Goal: Navigation & Orientation: Understand site structure

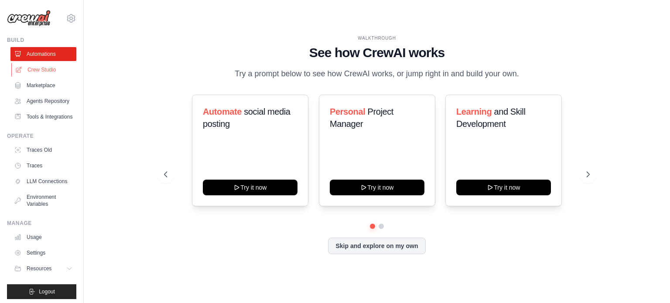
click at [48, 70] on link "Crew Studio" at bounding box center [44, 70] width 66 height 14
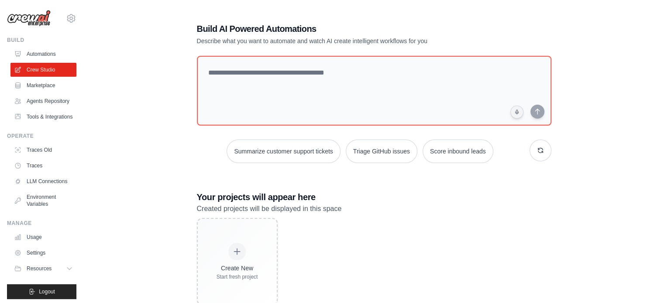
click at [39, 84] on link "Marketplace" at bounding box center [43, 86] width 66 height 14
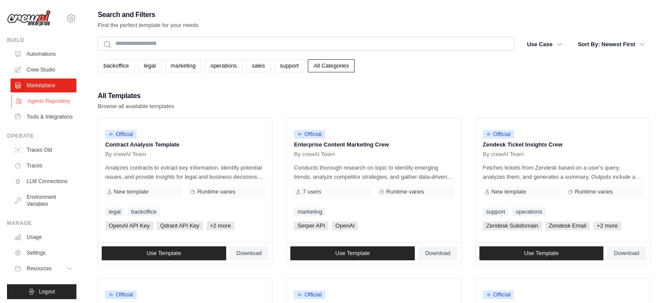
click at [36, 106] on link "Agents Repository" at bounding box center [44, 101] width 66 height 14
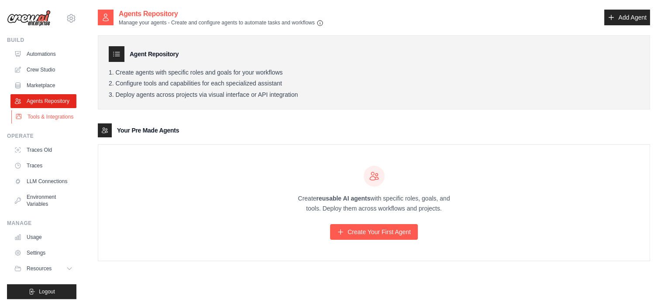
click at [31, 124] on link "Tools & Integrations" at bounding box center [44, 117] width 66 height 14
